Goal: Book appointment/travel/reservation

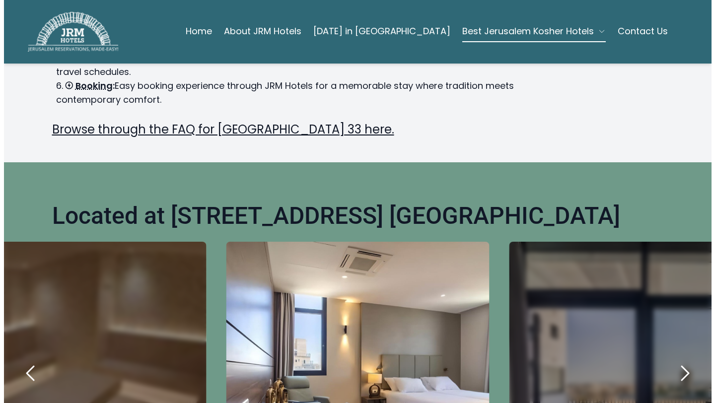
scroll to position [287, 0]
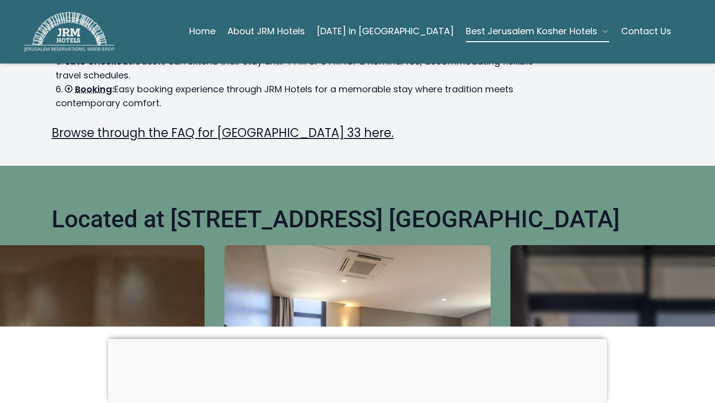
click at [400, 37] on link "[DATE] in [GEOGRAPHIC_DATA]" at bounding box center [385, 31] width 137 height 20
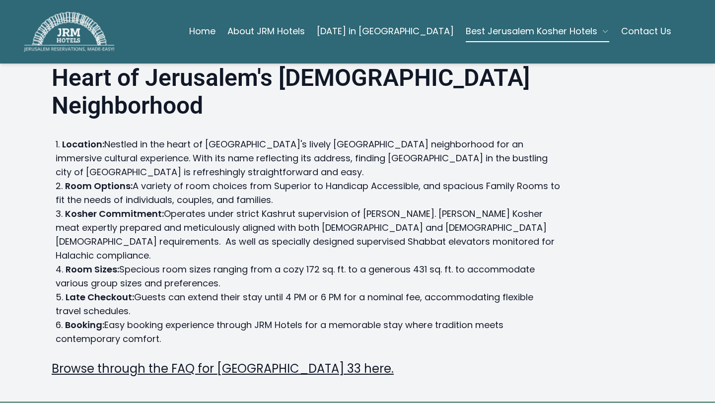
scroll to position [46, 0]
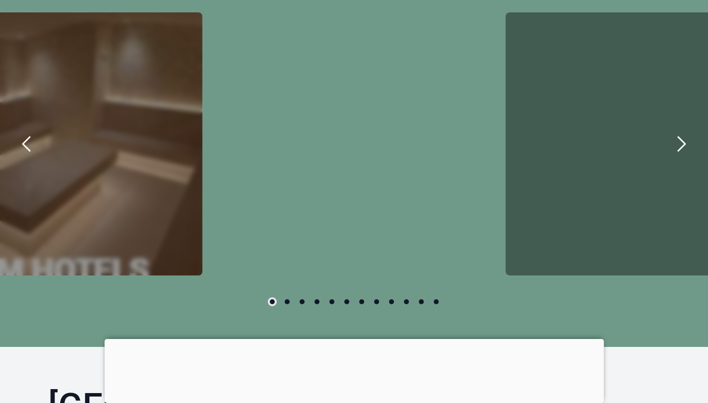
scroll to position [668, 0]
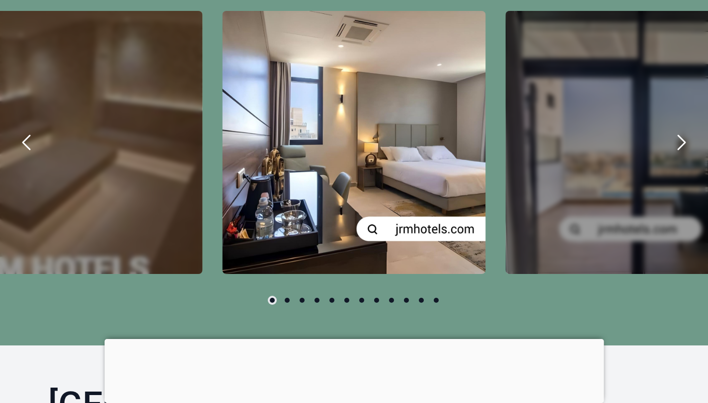
click at [18, 154] on icon "previous" at bounding box center [27, 143] width 24 height 24
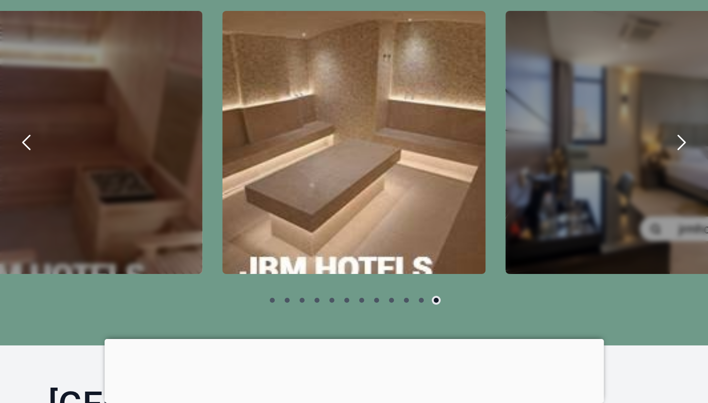
click at [18, 154] on icon "previous" at bounding box center [27, 143] width 24 height 24
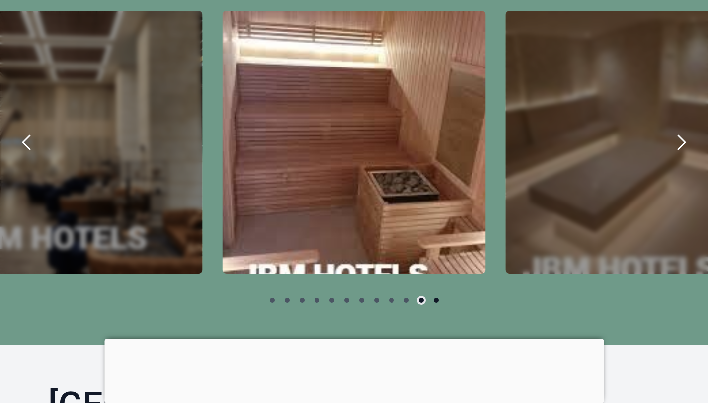
click at [18, 154] on icon "previous" at bounding box center [27, 143] width 24 height 24
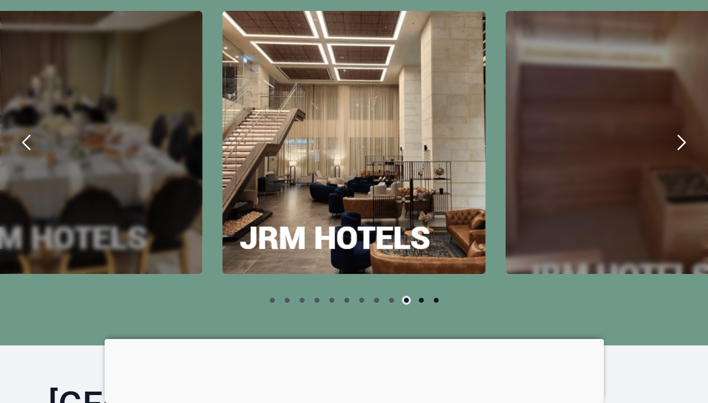
click at [19, 154] on icon "previous" at bounding box center [27, 143] width 24 height 24
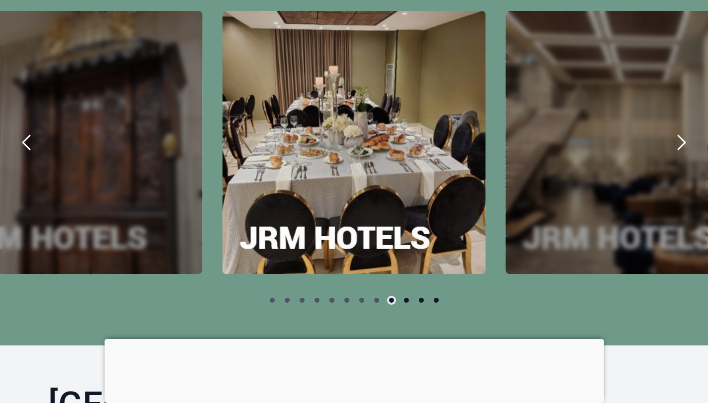
click at [19, 154] on icon "previous" at bounding box center [27, 143] width 24 height 24
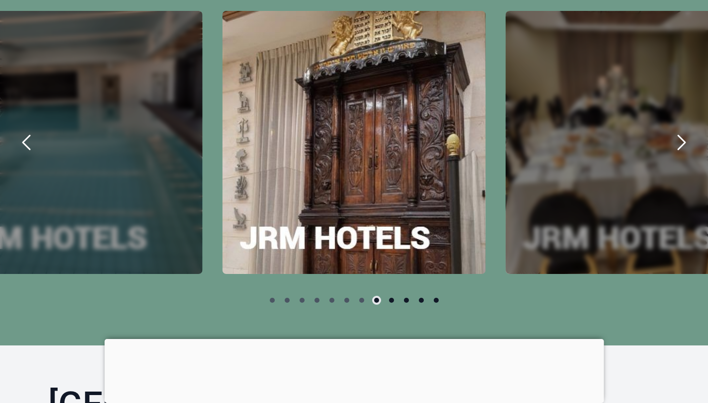
click at [19, 154] on icon "previous" at bounding box center [27, 143] width 24 height 24
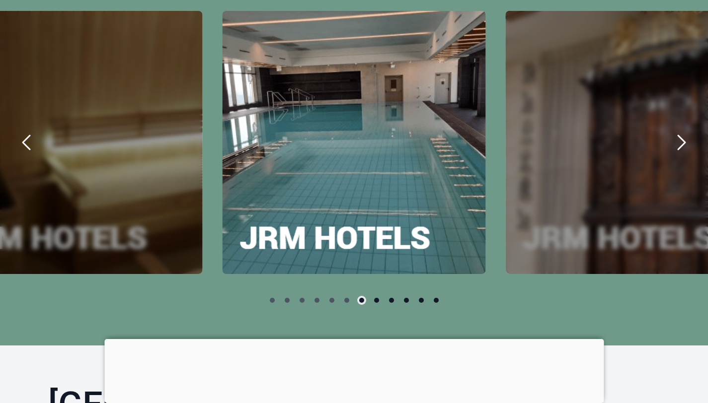
click at [20, 154] on icon "previous" at bounding box center [27, 143] width 24 height 24
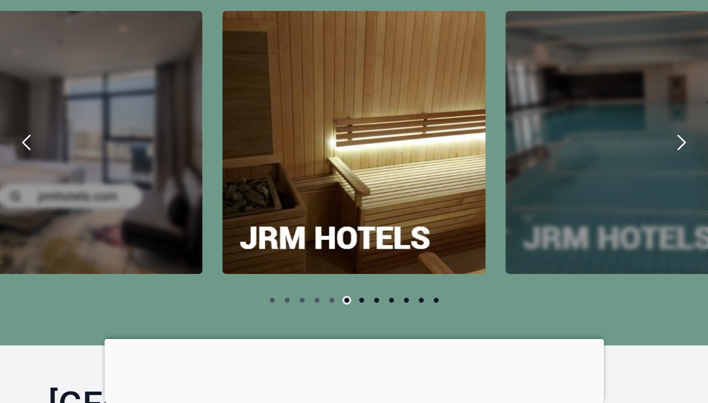
click at [33, 159] on button "previous" at bounding box center [27, 143] width 34 height 34
